Goal: Navigation & Orientation: Go to known website

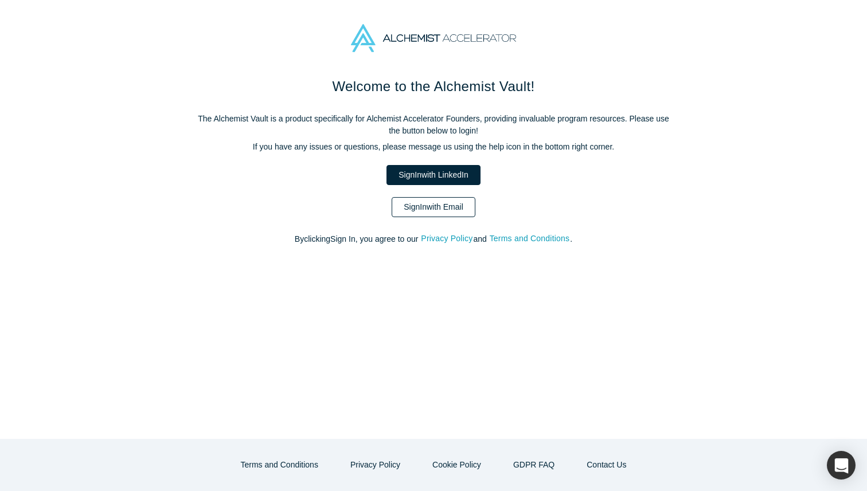
click at [415, 206] on link "Sign In with Email" at bounding box center [434, 207] width 84 height 20
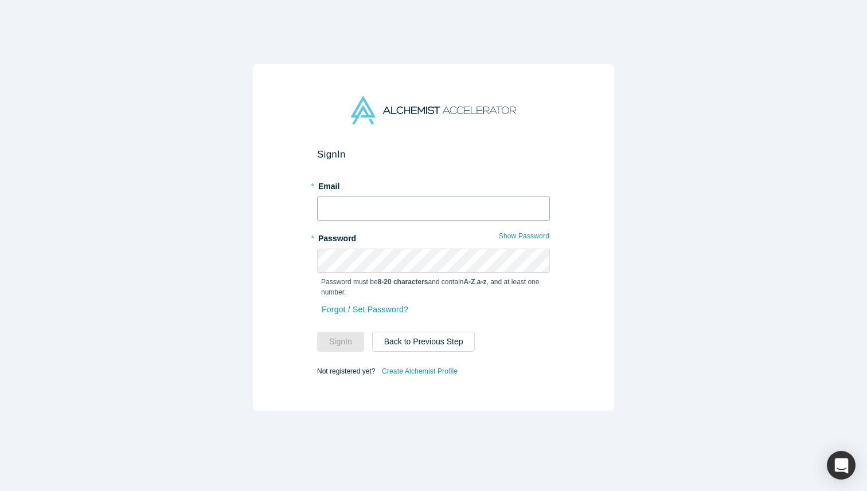
click at [439, 206] on input "text" at bounding box center [433, 209] width 233 height 24
type input "[EMAIL_ADDRESS][DOMAIN_NAME]"
click at [331, 347] on button "Sign In" at bounding box center [340, 342] width 47 height 20
